Goal: Task Accomplishment & Management: Use online tool/utility

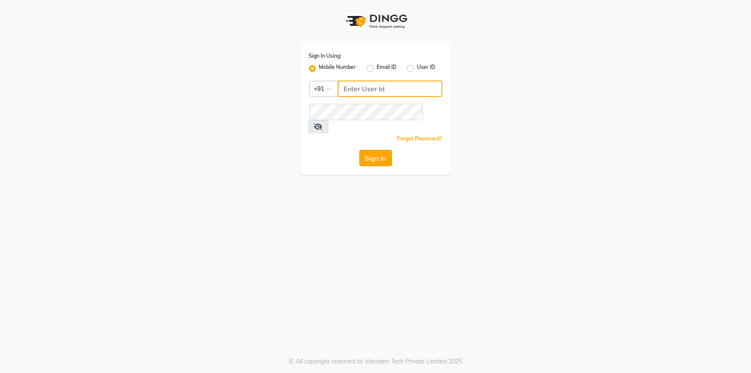
type input "9987899987"
click at [383, 150] on button "Sign In" at bounding box center [376, 158] width 33 height 16
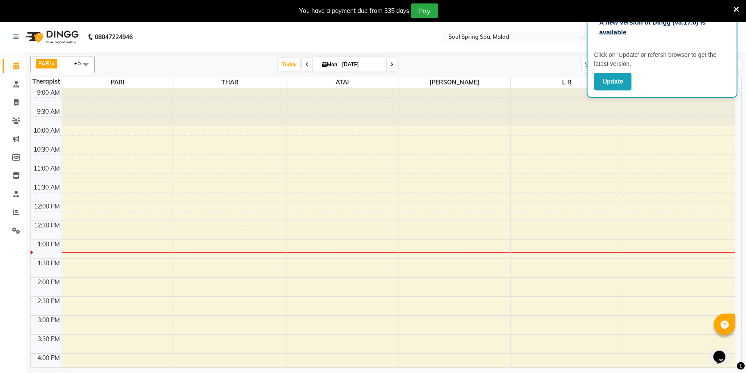
click at [324, 69] on span "[DATE]" at bounding box center [349, 64] width 73 height 15
click at [323, 67] on span "[DATE]" at bounding box center [349, 64] width 73 height 15
click at [322, 65] on icon at bounding box center [324, 65] width 5 height 6
select select "9"
select select "2025"
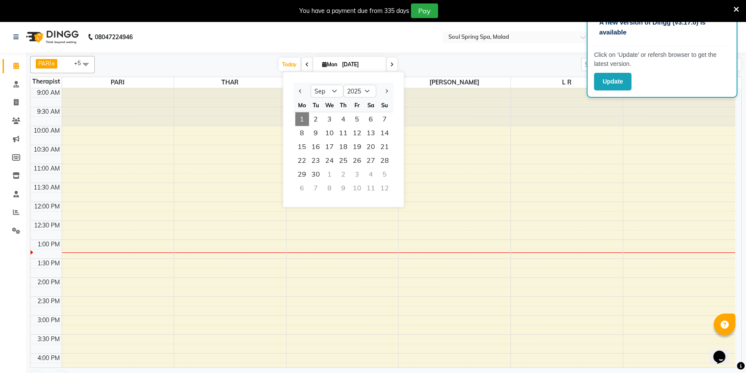
click at [303, 115] on span "1" at bounding box center [302, 119] width 14 height 14
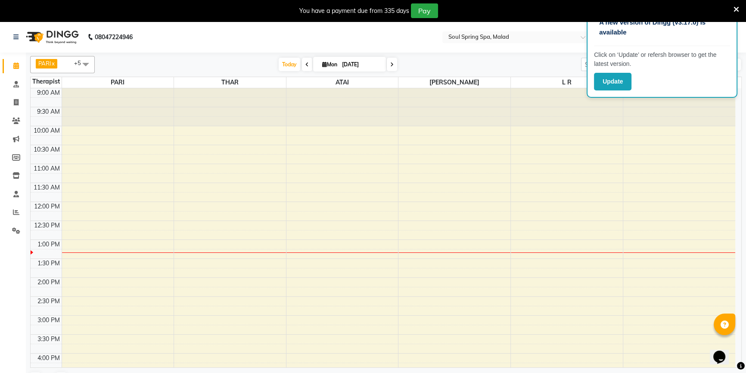
click at [318, 68] on span "[DATE]" at bounding box center [349, 64] width 73 height 15
click at [340, 61] on input "[DATE]" at bounding box center [360, 64] width 43 height 13
select select "9"
select select "2025"
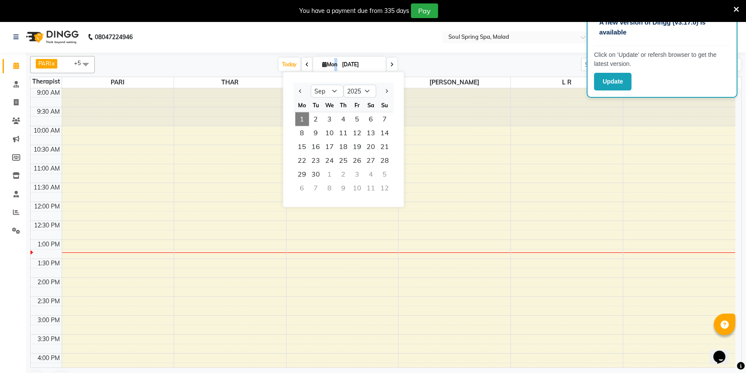
click at [330, 61] on span "Mon" at bounding box center [329, 64] width 19 height 6
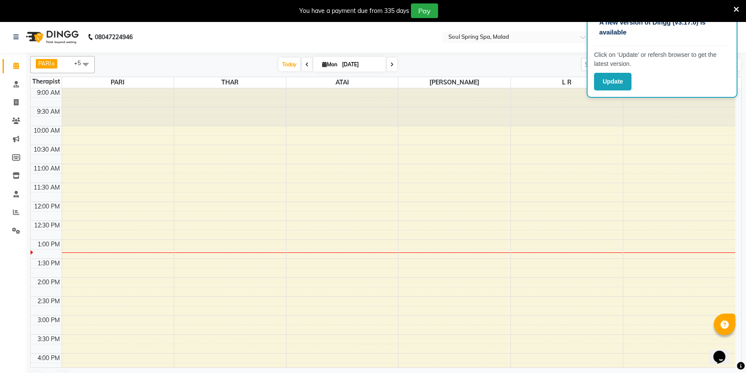
drag, startPoint x: 330, startPoint y: 61, endPoint x: 297, endPoint y: 45, distance: 37.0
click at [297, 45] on nav "08047224946 Select Location × Soul Spring Spa, Malad Default Panel My Panel Eng…" at bounding box center [373, 37] width 746 height 31
click at [84, 65] on span at bounding box center [85, 64] width 17 height 16
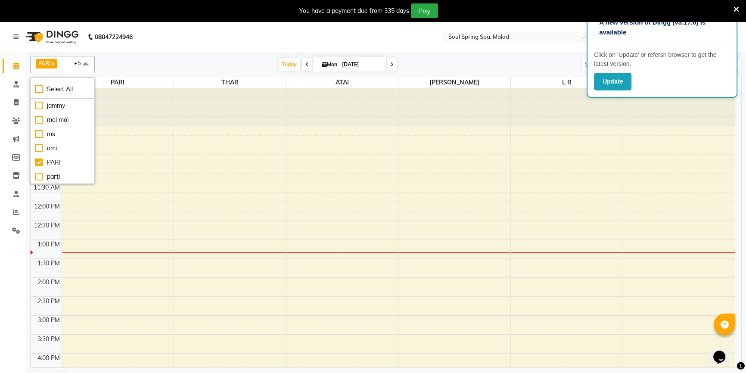
click at [330, 66] on span "Mon" at bounding box center [329, 64] width 19 height 6
select select "9"
select select "2025"
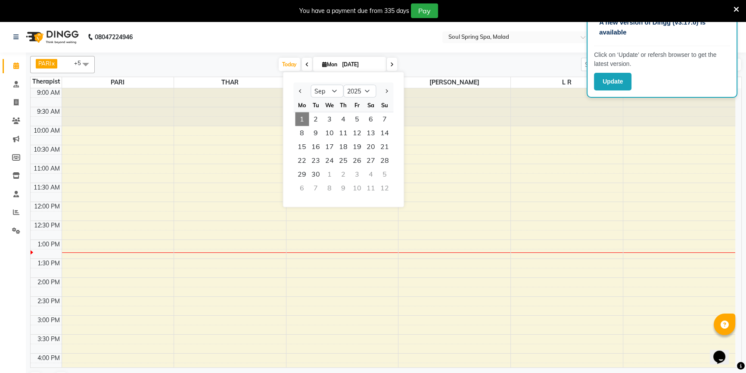
click at [301, 118] on span "1" at bounding box center [302, 119] width 14 height 14
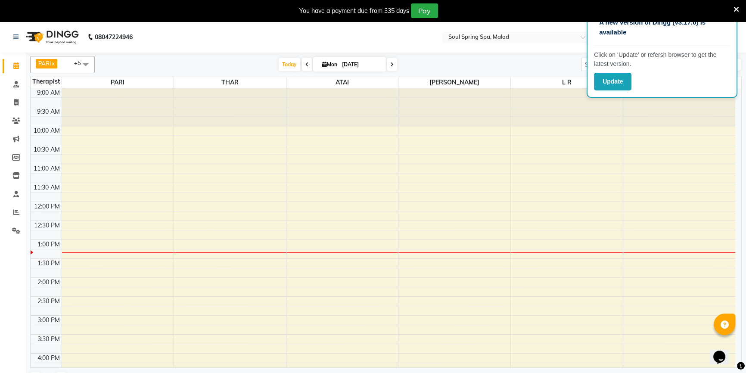
click at [325, 64] on span "Mon" at bounding box center [329, 64] width 19 height 6
select select "9"
select select "2025"
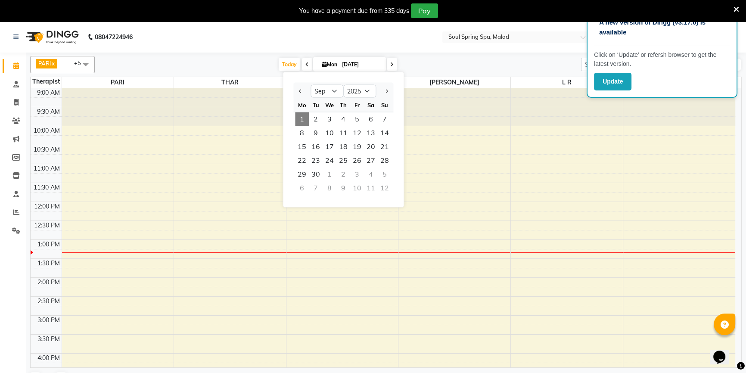
click at [305, 43] on nav "08047224946 Select Location × Soul Spring Spa, Malad Default Panel My Panel Eng…" at bounding box center [373, 37] width 746 height 31
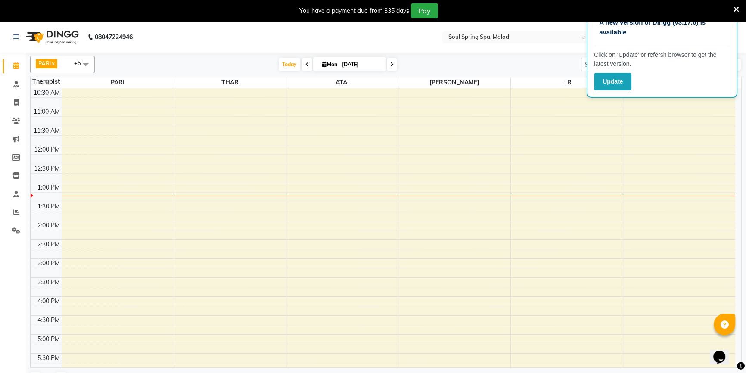
scroll to position [78, 0]
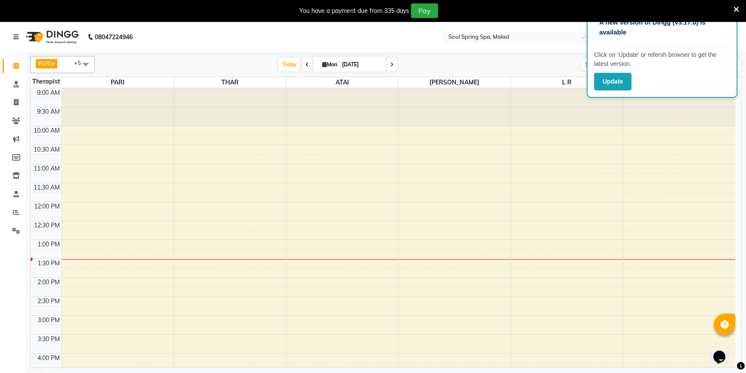
click at [322, 63] on icon at bounding box center [324, 65] width 5 height 6
select select "9"
select select "2025"
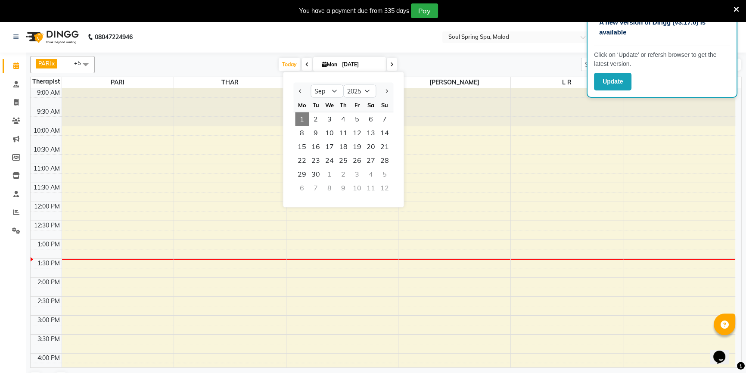
click at [304, 119] on span "1" at bounding box center [302, 119] width 14 height 14
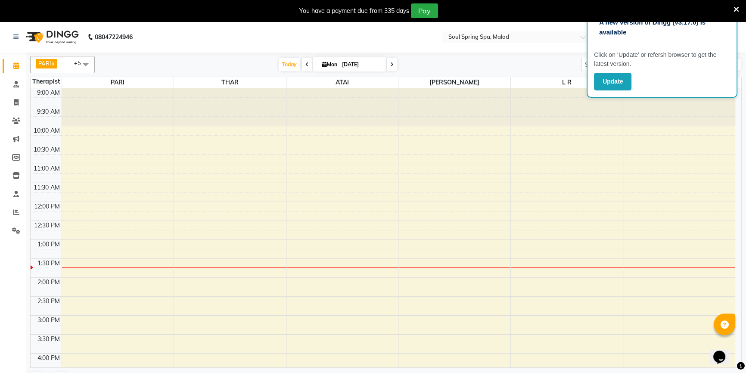
scroll to position [22, 0]
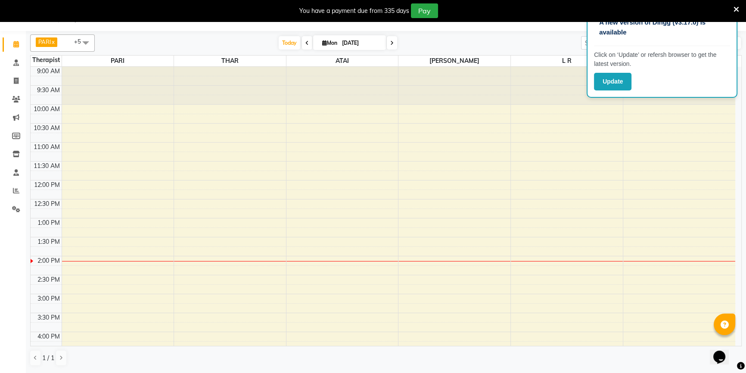
drag, startPoint x: 362, startPoint y: 47, endPoint x: 372, endPoint y: 46, distance: 10.8
click at [369, 47] on input "[DATE]" at bounding box center [360, 43] width 43 height 13
select select "9"
select select "2025"
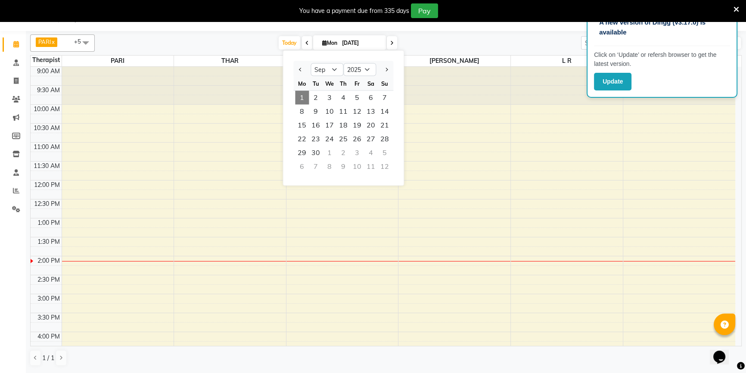
click at [303, 93] on span "1" at bounding box center [302, 98] width 14 height 14
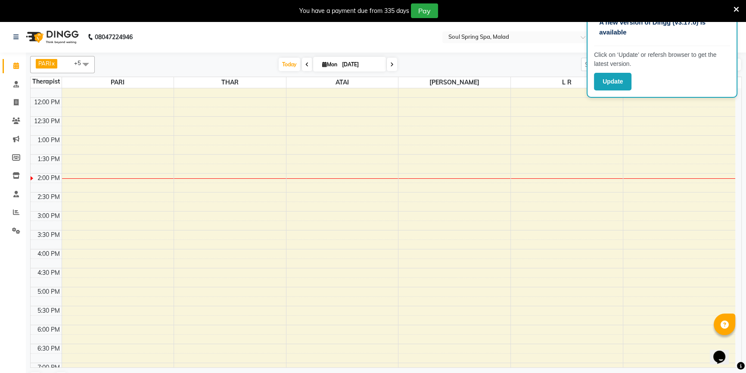
scroll to position [117, 0]
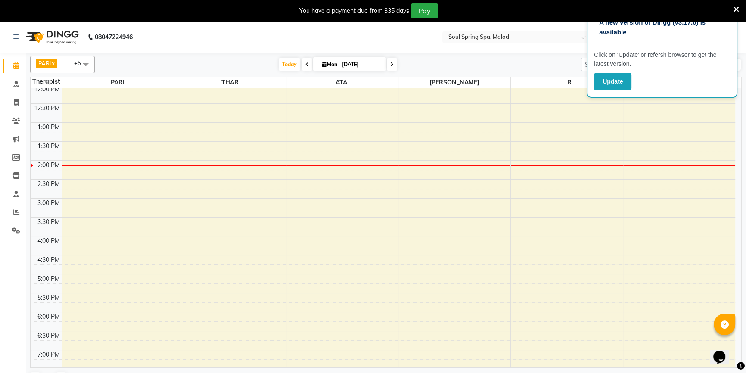
click at [340, 62] on input "[DATE]" at bounding box center [360, 64] width 43 height 13
select select "9"
select select "2025"
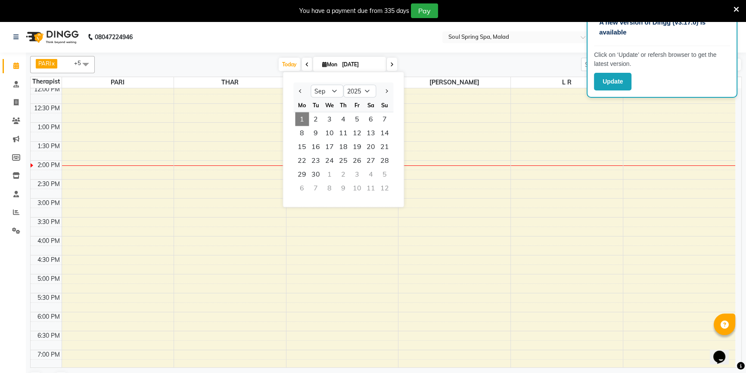
click at [304, 122] on span "1" at bounding box center [302, 119] width 14 height 14
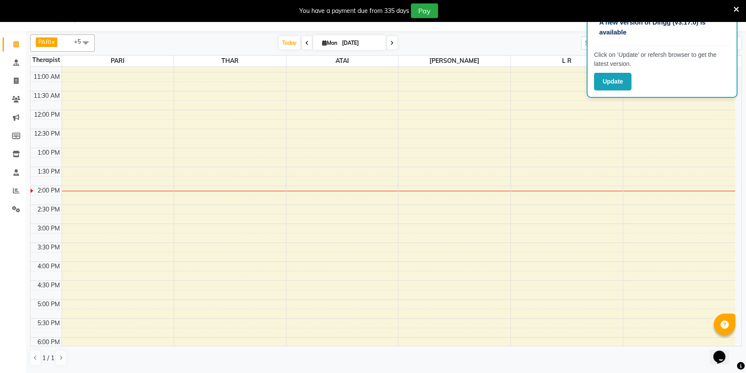
scroll to position [0, 0]
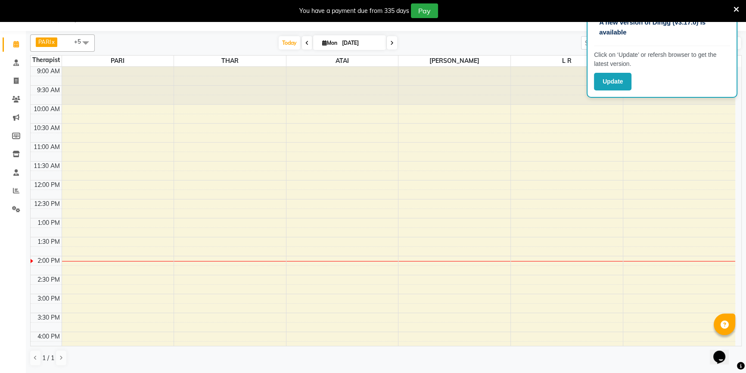
click at [347, 40] on input "[DATE]" at bounding box center [360, 43] width 43 height 13
select select "9"
select select "2025"
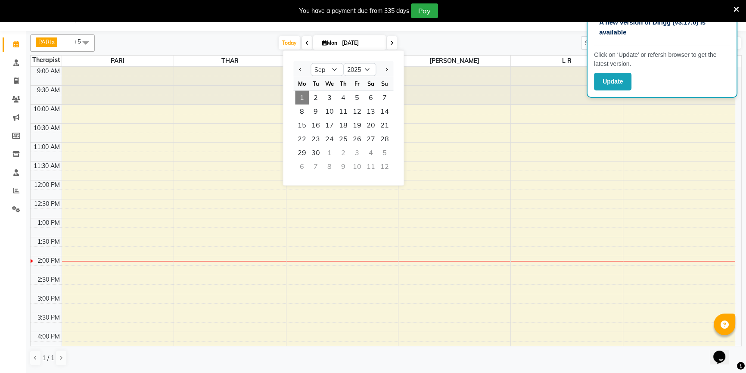
click at [303, 92] on span "1" at bounding box center [302, 98] width 14 height 14
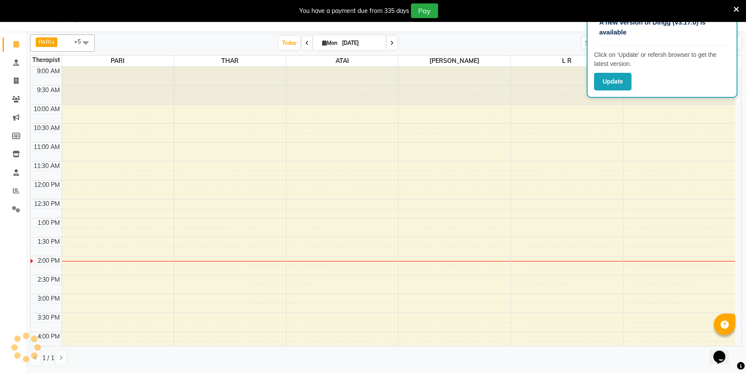
scroll to position [78, 0]
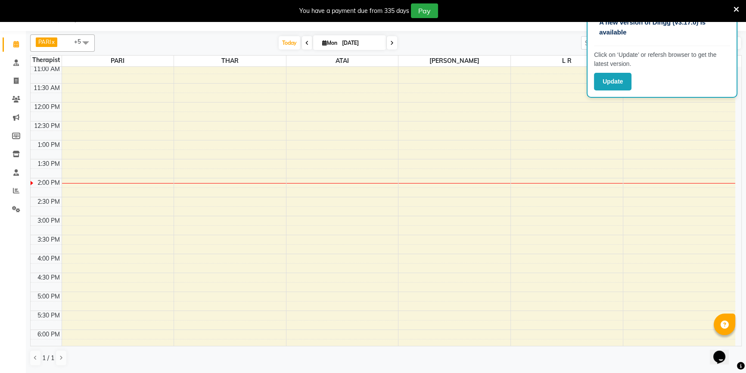
click at [347, 43] on input "[DATE]" at bounding box center [360, 43] width 43 height 13
select select "9"
select select "2025"
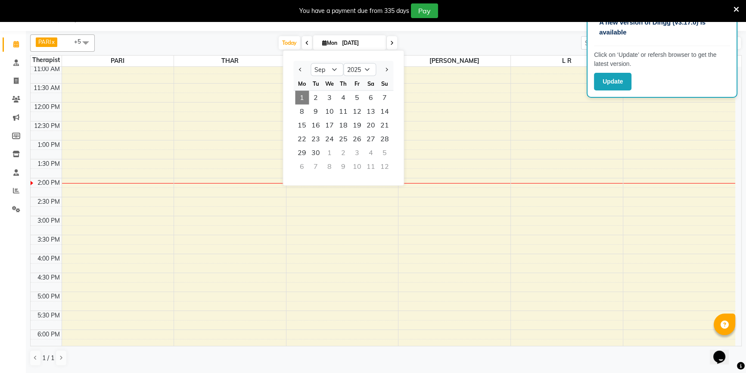
click at [302, 99] on span "1" at bounding box center [302, 98] width 14 height 14
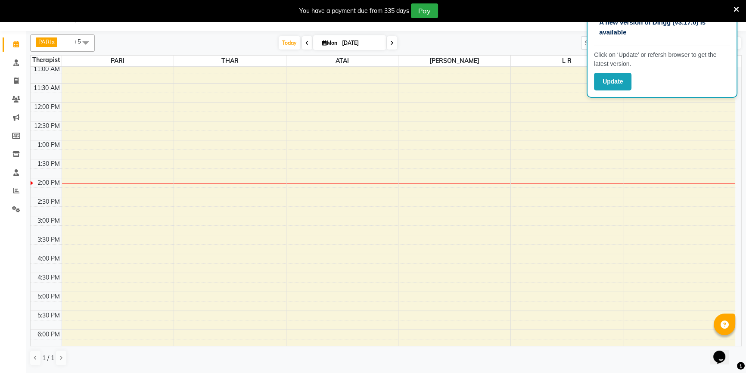
click at [334, 43] on span "Mon" at bounding box center [329, 43] width 19 height 6
select select "9"
select select "2025"
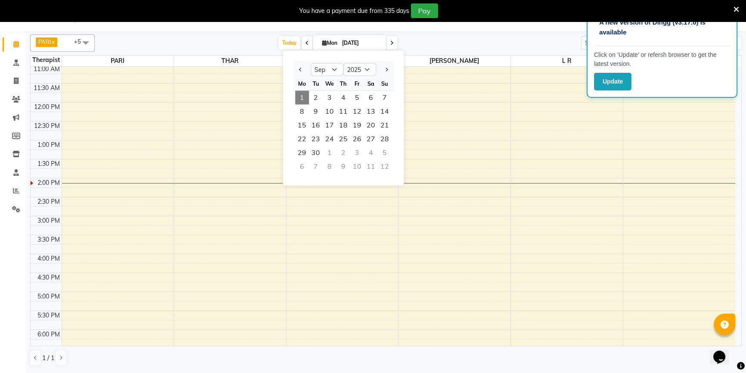
click at [304, 99] on span "1" at bounding box center [302, 98] width 14 height 14
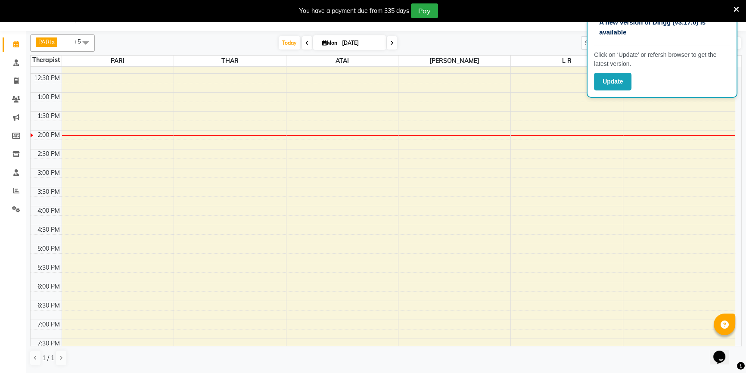
scroll to position [156, 0]
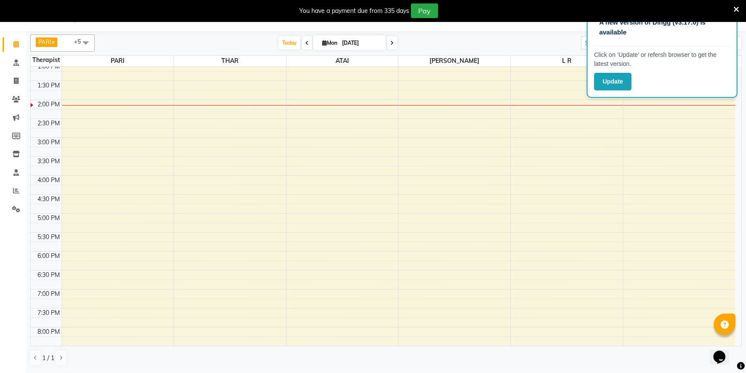
click at [336, 41] on span "Mon" at bounding box center [329, 43] width 19 height 6
select select "9"
select select "2025"
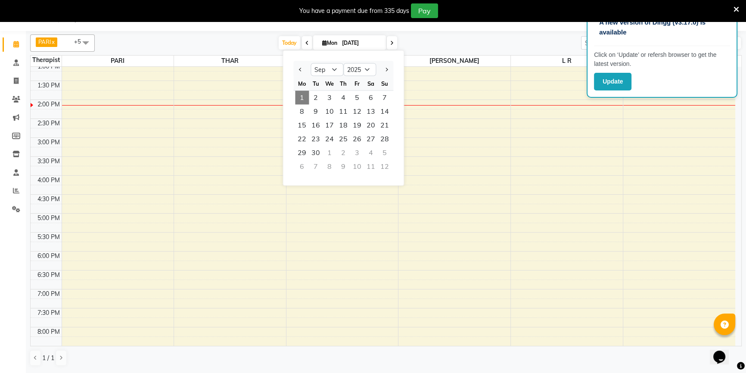
click at [302, 99] on span "1" at bounding box center [302, 98] width 14 height 14
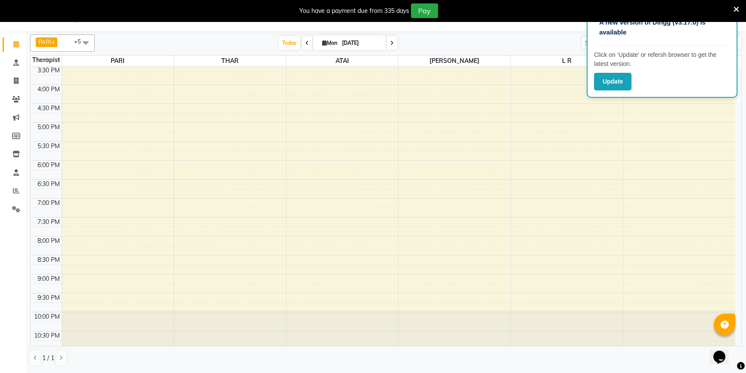
scroll to position [248, 0]
click at [334, 40] on span "Mon" at bounding box center [329, 43] width 19 height 6
select select "9"
select select "2025"
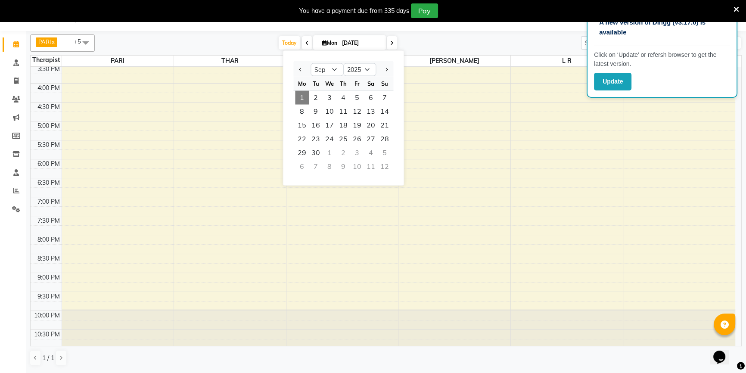
click at [305, 96] on span "1" at bounding box center [302, 98] width 14 height 14
